Goal: Task Accomplishment & Management: Use online tool/utility

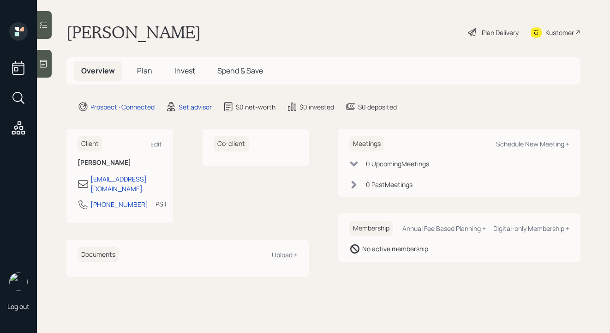
click at [42, 65] on icon at bounding box center [43, 63] width 9 height 9
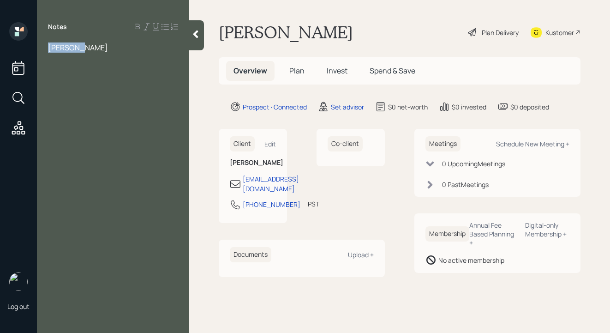
drag, startPoint x: 85, startPoint y: 46, endPoint x: 13, endPoint y: 42, distance: 72.1
click at [13, 42] on div "Log out Notes roth IRA Paul Chepelevich Plan Delivery Kustomer Overview Plan In…" at bounding box center [305, 166] width 610 height 333
click at [131, 54] on div "2 roth IRA accounts" at bounding box center [113, 58] width 130 height 10
click at [49, 48] on span "married" at bounding box center [61, 47] width 26 height 10
click at [54, 39] on div "Notes married 2 roth IRA accounts" at bounding box center [113, 172] width 152 height 300
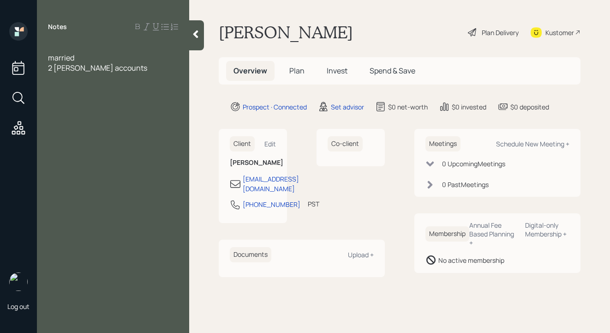
click at [54, 41] on div "Notes married 2 roth IRA accounts" at bounding box center [113, 172] width 152 height 300
click at [56, 45] on div at bounding box center [113, 47] width 130 height 10
click at [137, 69] on div "2 roth IRA accounts" at bounding box center [113, 68] width 130 height 10
click at [95, 56] on div "married" at bounding box center [113, 58] width 130 height 10
click at [138, 86] on div "Notes 48 married doesn't like current advisors 2 roth IRA accounts" at bounding box center [113, 172] width 152 height 300
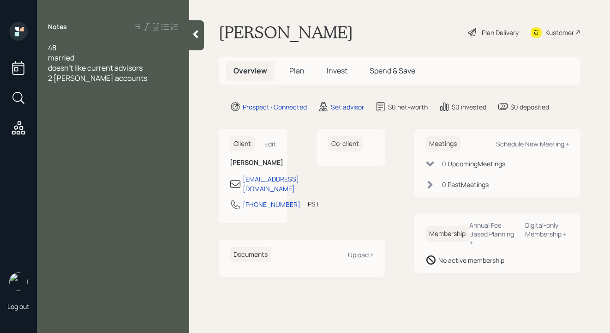
click at [138, 82] on div "2 roth IRA accounts" at bounding box center [113, 78] width 130 height 10
click at [139, 77] on span "2 roth IRA accounts agressive growth" at bounding box center [98, 83] width 101 height 20
click at [183, 76] on div "48 married doesn't like current advisors 2 roth IRA accounts agressive growth" at bounding box center [113, 67] width 152 height 51
click at [180, 78] on div "48 married doesn't like current advisors 2 roth IRA accounts agressive growth" at bounding box center [113, 67] width 152 height 51
drag, startPoint x: 173, startPoint y: 74, endPoint x: 179, endPoint y: 79, distance: 7.9
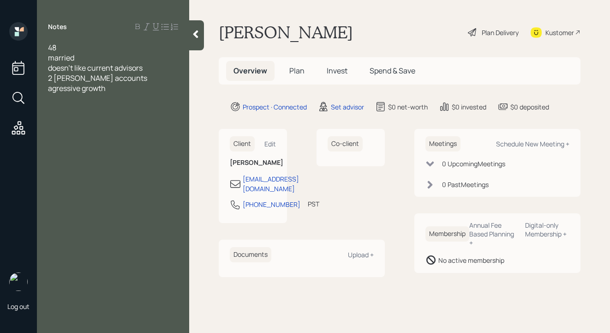
click at [149, 74] on span "2 roth IRA accounts agressive growth" at bounding box center [98, 83] width 101 height 20
click at [54, 93] on span "70 45 K" at bounding box center [60, 98] width 24 height 10
click at [106, 93] on div "70K 45 K" at bounding box center [113, 98] width 130 height 10
click at [72, 93] on span "70K 45 K" at bounding box center [62, 98] width 29 height 10
click at [51, 93] on span "70K 45 K" at bounding box center [62, 98] width 29 height 10
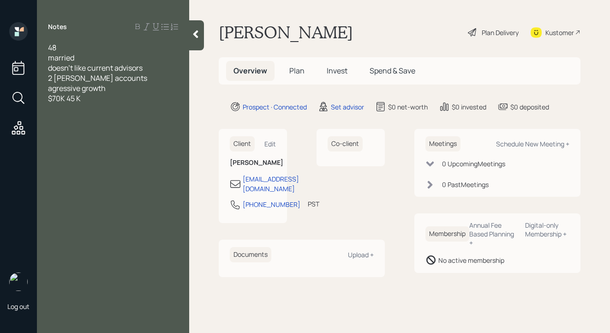
click at [66, 93] on span "$70K 45 K" at bounding box center [64, 98] width 33 height 10
click at [81, 93] on span "$70K $45 K" at bounding box center [66, 98] width 37 height 10
click at [105, 93] on div "$70K $45K" at bounding box center [113, 98] width 130 height 10
click at [137, 114] on div "just bought property" at bounding box center [113, 119] width 130 height 10
click at [88, 57] on div "married" at bounding box center [113, 58] width 130 height 10
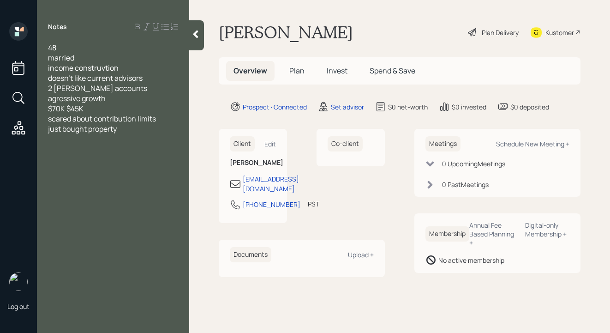
click at [101, 69] on span "income construvtion" at bounding box center [83, 68] width 71 height 10
click at [133, 66] on div "income construvtion" at bounding box center [113, 68] width 130 height 10
drag, startPoint x: 122, startPoint y: 66, endPoint x: 77, endPoint y: 66, distance: 45.2
click at [76, 68] on div "income construction" at bounding box center [113, 68] width 130 height 10
click at [137, 124] on div "just bought property" at bounding box center [113, 129] width 130 height 10
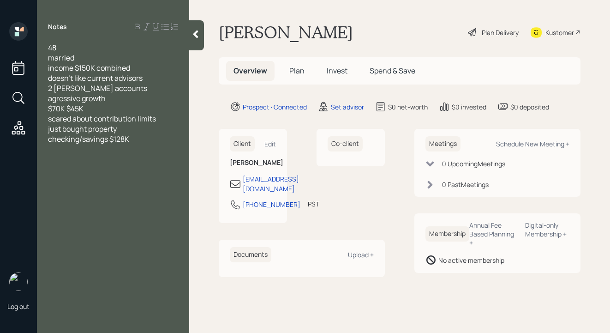
click at [156, 144] on div at bounding box center [113, 149] width 130 height 10
click at [155, 134] on div "checking/savings $128K" at bounding box center [113, 139] width 130 height 10
click at [48, 149] on div "48 married income $150K combined doesn't like current advisors 2 roth IRA accou…" at bounding box center [113, 113] width 152 height 142
click at [137, 154] on div "65K robinhood account" at bounding box center [113, 159] width 130 height 10
click at [48, 154] on span "65K robinhood account XRP" at bounding box center [95, 159] width 95 height 10
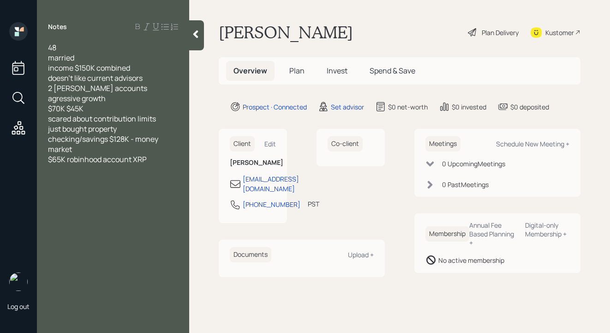
click at [162, 154] on div "$65K robinhood account XRP" at bounding box center [113, 159] width 130 height 10
click at [98, 174] on div "mortgage" at bounding box center [113, 179] width 130 height 10
click at [69, 185] on span "totale value $545K" at bounding box center [79, 190] width 62 height 10
drag, startPoint x: 138, startPoint y: 180, endPoint x: 144, endPoint y: 176, distance: 8.1
click at [139, 185] on div "totale value $545K" at bounding box center [113, 190] width 130 height 10
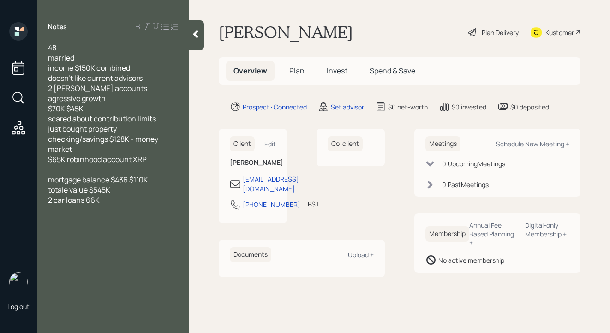
click at [87, 195] on span "2 car loans 66K" at bounding box center [74, 200] width 52 height 10
click at [129, 195] on div "2 car loans $66K" at bounding box center [113, 200] width 130 height 10
click at [116, 215] on div at bounding box center [113, 220] width 130 height 10
click at [536, 141] on div "Schedule New Meeting +" at bounding box center [532, 143] width 73 height 9
select select "round-robin"
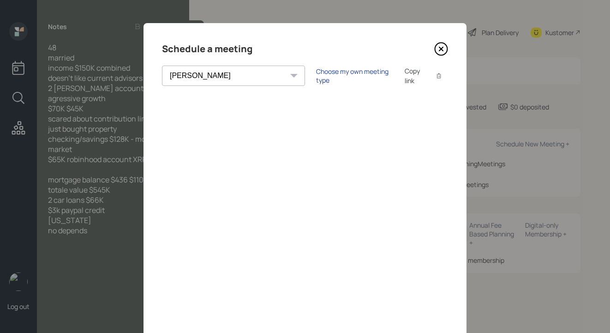
click at [316, 77] on div "Choose my own meeting type" at bounding box center [355, 76] width 78 height 18
click at [439, 48] on icon at bounding box center [441, 49] width 4 height 4
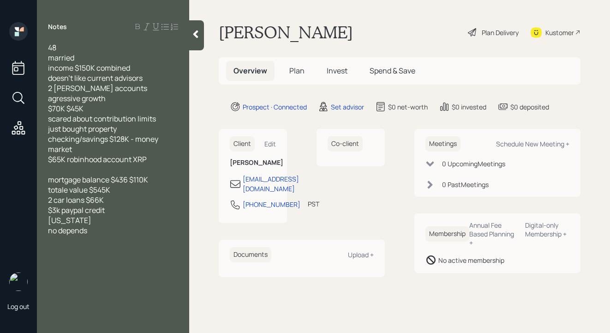
click at [147, 89] on span "2 roth IRA accounts agressive growth" at bounding box center [98, 93] width 101 height 20
click at [118, 90] on span "2 roth IRA accounts agressive growth" at bounding box center [98, 93] width 101 height 20
click at [174, 93] on div "2 roth IRA accounts one agressive growth" at bounding box center [113, 93] width 130 height 20
click at [93, 98] on div "2 roth IRA accounts one agressive growth" at bounding box center [113, 93] width 130 height 20
click at [47, 109] on div "48 married income $150K combined doesn't like current advisors 2 roth IRA accou…" at bounding box center [113, 148] width 152 height 213
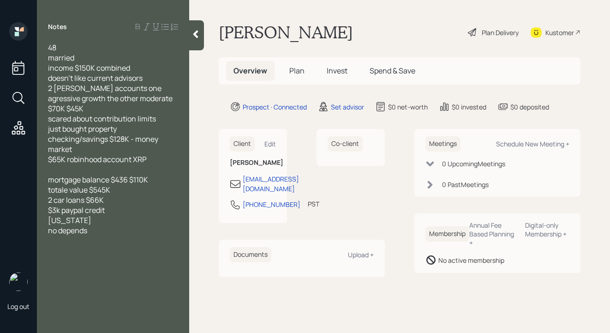
click at [48, 110] on div "48 married income $150K combined doesn't like current advisors 2 roth IRA accou…" at bounding box center [113, 148] width 152 height 213
click at [50, 108] on span "$70K $45K" at bounding box center [66, 108] width 36 height 10
click at [90, 109] on span "roth 1: $70K $45K" at bounding box center [99, 108] width 103 height 10
click at [106, 108] on span "roth 1: $70K roth2: $45K" at bounding box center [111, 108] width 127 height 10
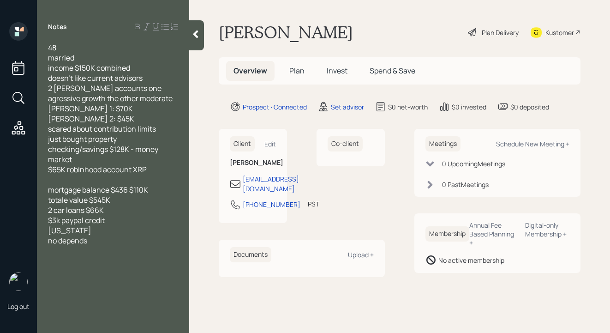
click at [175, 124] on div "scared about contribution limits" at bounding box center [113, 129] width 130 height 10
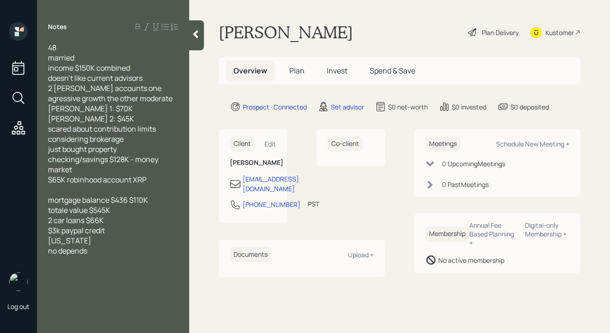
click at [115, 144] on span "just bought property" at bounding box center [82, 149] width 69 height 10
drag, startPoint x: 121, startPoint y: 138, endPoint x: 40, endPoint y: 138, distance: 80.8
click at [41, 140] on div "48 married income $150K combined doesn't like current advisors 2 roth IRA accou…" at bounding box center [113, 159] width 152 height 234
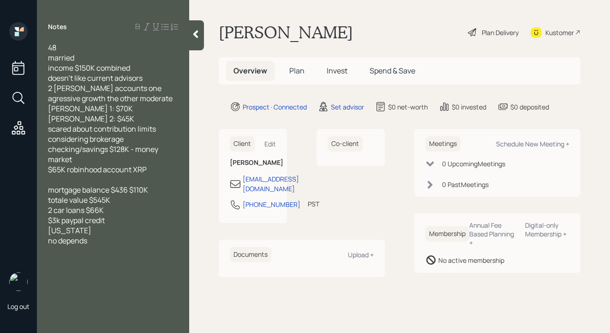
click at [57, 185] on span "mortgage balance $436 $110K" at bounding box center [98, 190] width 100 height 10
click at [74, 191] on span "just bought property mortgage balance $436 $110K" at bounding box center [100, 195] width 104 height 20
click at [124, 192] on span "just bought property mortgage balance bank 1: $436 $110K" at bounding box center [100, 195] width 104 height 20
click at [68, 205] on span "totale value $545K" at bounding box center [79, 210] width 62 height 10
click at [126, 215] on div "2 car loans $66K" at bounding box center [113, 220] width 130 height 10
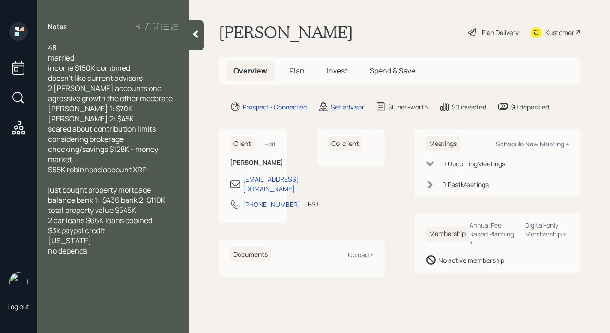
click at [156, 185] on div "just bought property mortgage balance bank 1: $436 bank 2: $110K" at bounding box center [113, 195] width 130 height 20
click at [118, 185] on span "just bought property mortgage balance bank 1: $436 bank 2: $110K" at bounding box center [107, 195] width 118 height 20
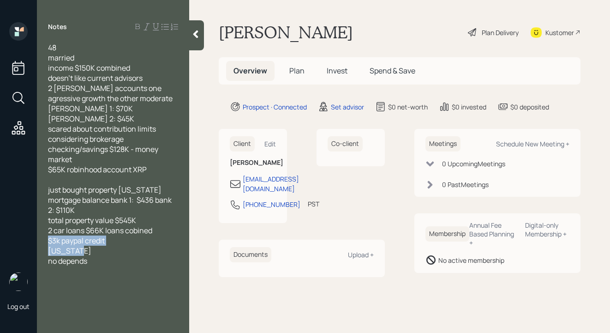
drag, startPoint x: 51, startPoint y: 238, endPoint x: 18, endPoint y: 231, distance: 34.5
click at [16, 231] on div "Log out Notes 48 married income $150K combined doesn't like current advisors 2 …" at bounding box center [305, 166] width 610 height 333
click at [124, 276] on div at bounding box center [113, 281] width 130 height 10
drag, startPoint x: 77, startPoint y: 241, endPoint x: 52, endPoint y: 240, distance: 25.0
click at [39, 240] on div "48 married income $150K combined doesn't like current advisors 2 roth IRA accou…" at bounding box center [113, 164] width 152 height 244
